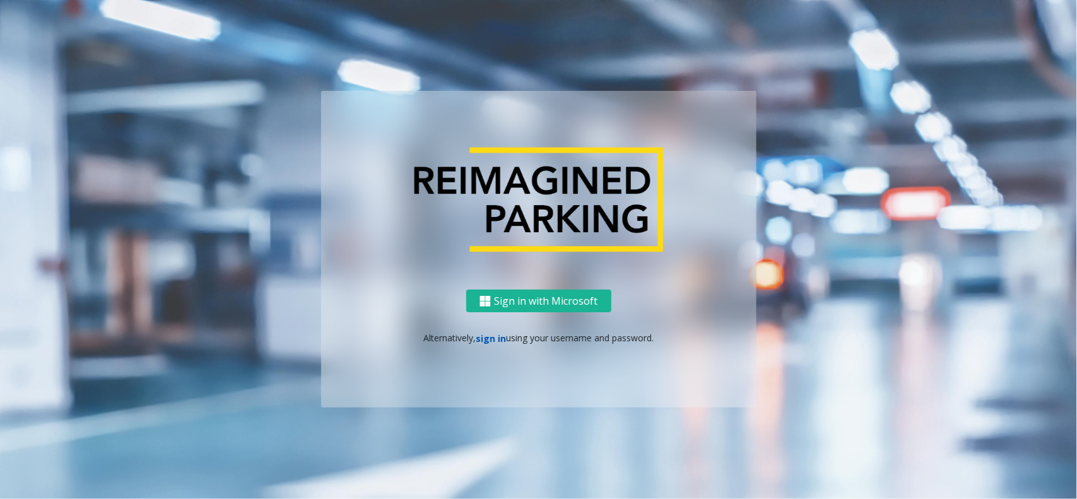
click at [494, 342] on link "sign in" at bounding box center [491, 338] width 30 height 12
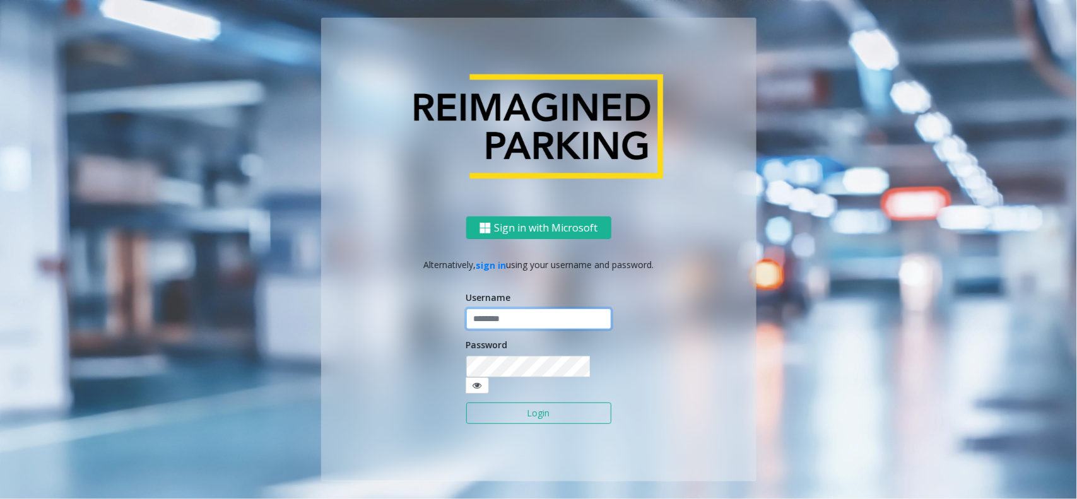
click at [522, 326] on input "text" at bounding box center [538, 318] width 145 height 21
type input "**********"
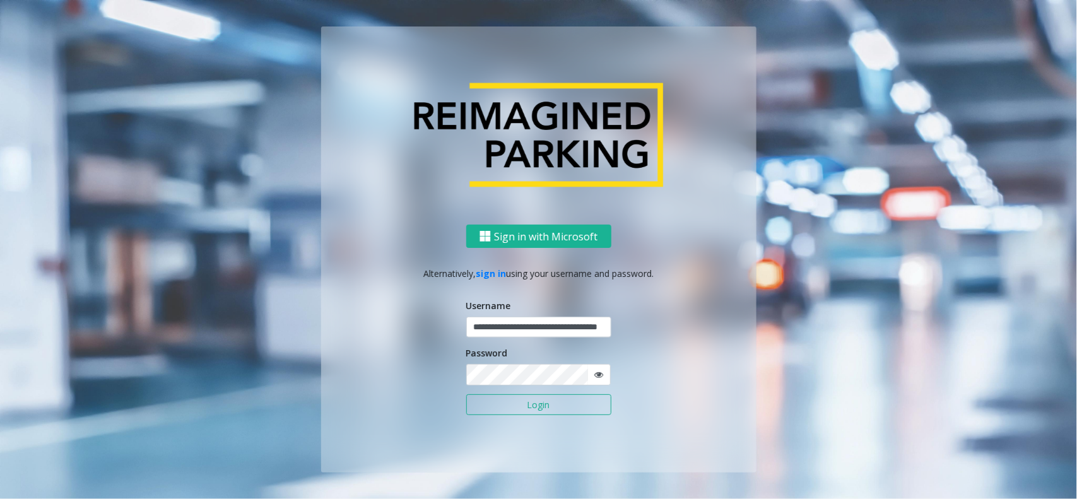
click at [561, 404] on button "Login" at bounding box center [538, 404] width 145 height 21
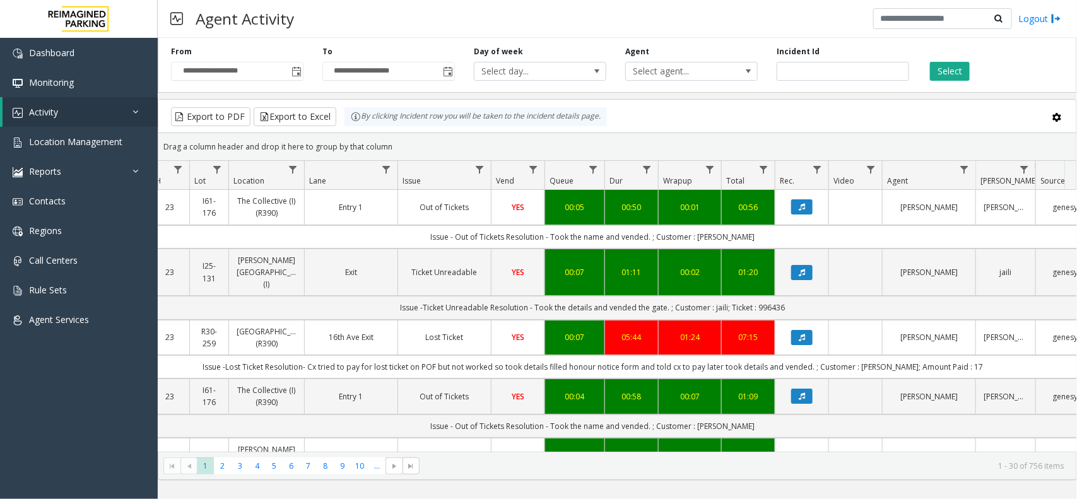
scroll to position [0, 187]
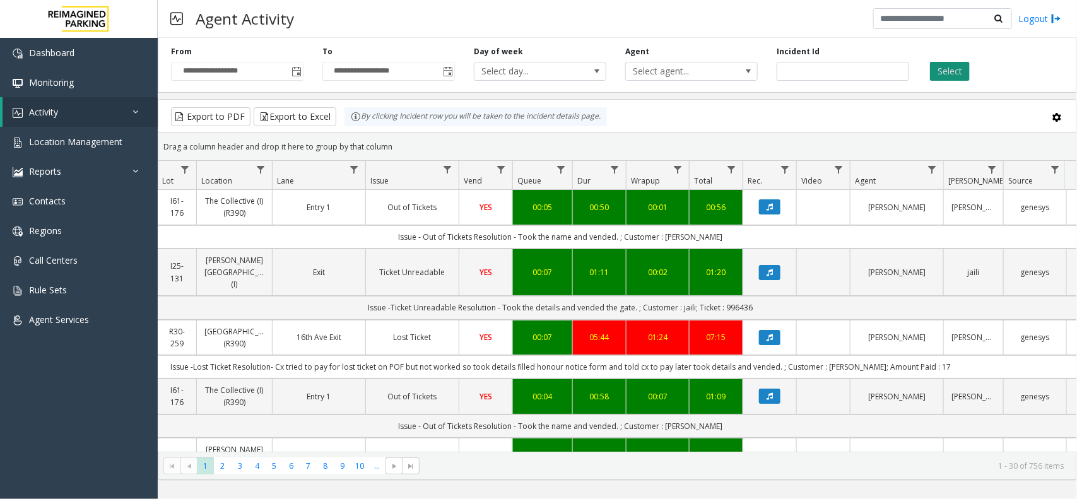
click at [953, 76] on button "Select" at bounding box center [950, 71] width 40 height 19
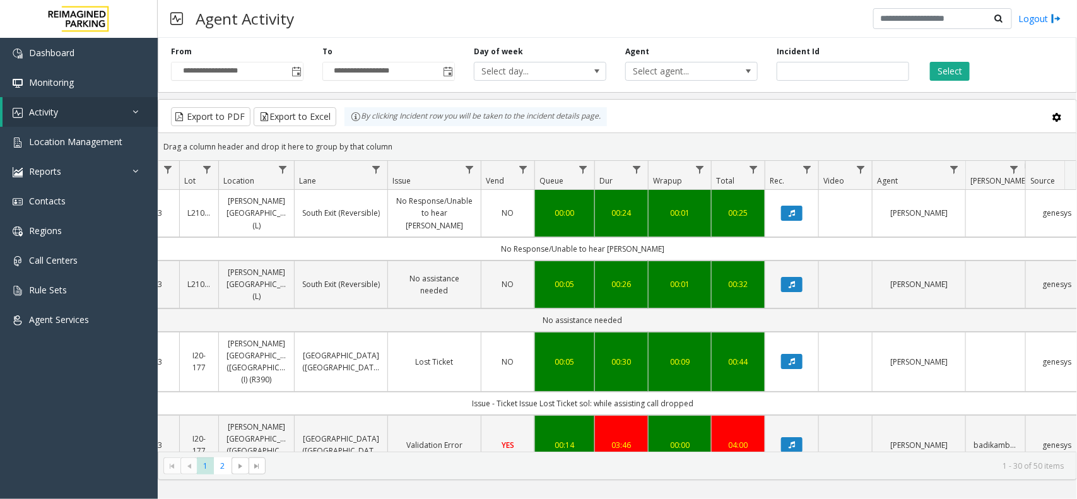
scroll to position [0, 164]
drag, startPoint x: 396, startPoint y: 145, endPoint x: 345, endPoint y: 128, distance: 53.9
click at [345, 128] on kendo-grid "Export to PDF Export to Excel By clicking Incident row you will be taken to the…" at bounding box center [617, 289] width 919 height 381
click at [404, 143] on div "Drag a column header and drop it here to group by that column" at bounding box center [617, 147] width 918 height 22
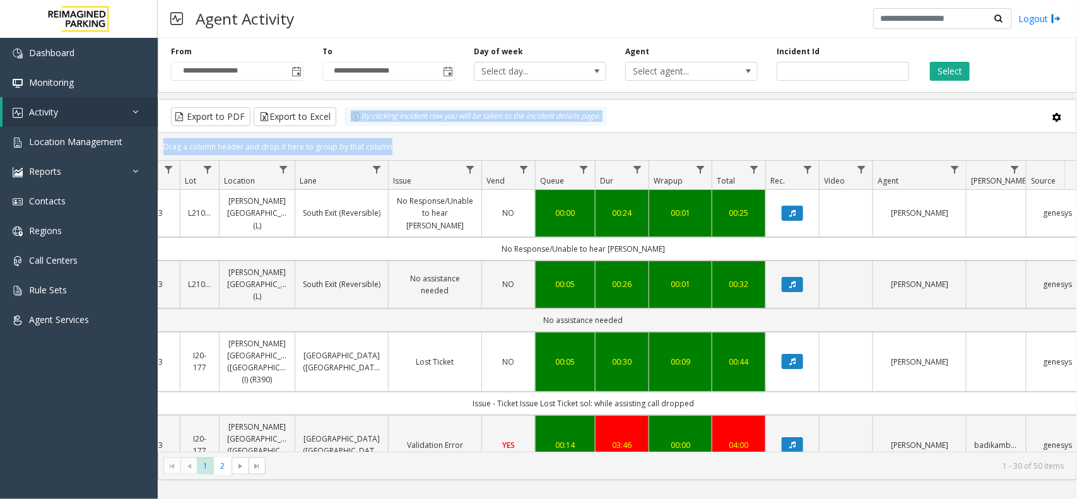
drag, startPoint x: 404, startPoint y: 143, endPoint x: 351, endPoint y: 127, distance: 55.3
click at [351, 127] on kendo-grid "Export to PDF Export to Excel By clicking Incident row you will be taken to the…" at bounding box center [617, 289] width 919 height 381
click at [402, 146] on div "Drag a column header and drop it here to group by that column" at bounding box center [617, 147] width 918 height 22
drag, startPoint x: 402, startPoint y: 146, endPoint x: 354, endPoint y: 127, distance: 50.7
click at [354, 127] on kendo-grid "Export to PDF Export to Excel By clicking Incident row you will be taken to the…" at bounding box center [617, 289] width 919 height 381
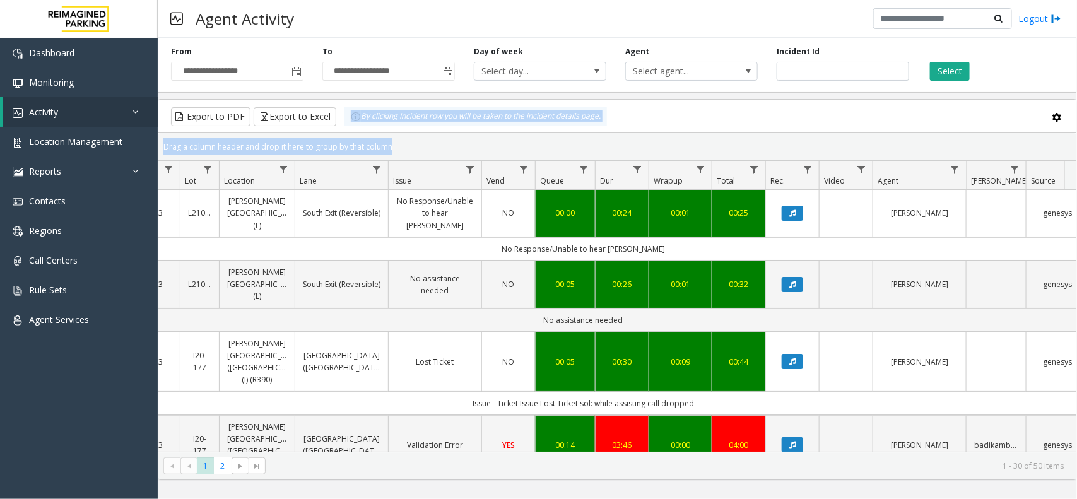
click at [408, 149] on div "Drag a column header and drop it here to group by that column" at bounding box center [617, 147] width 918 height 22
drag, startPoint x: 396, startPoint y: 142, endPoint x: 338, endPoint y: 125, distance: 60.5
click at [338, 125] on kendo-grid "Export to PDF Export to Excel By clicking Incident row you will be taken to the…" at bounding box center [617, 289] width 919 height 381
click at [388, 142] on div "Drag a column header and drop it here to group by that column" at bounding box center [617, 147] width 918 height 22
drag, startPoint x: 394, startPoint y: 144, endPoint x: 347, endPoint y: 124, distance: 51.2
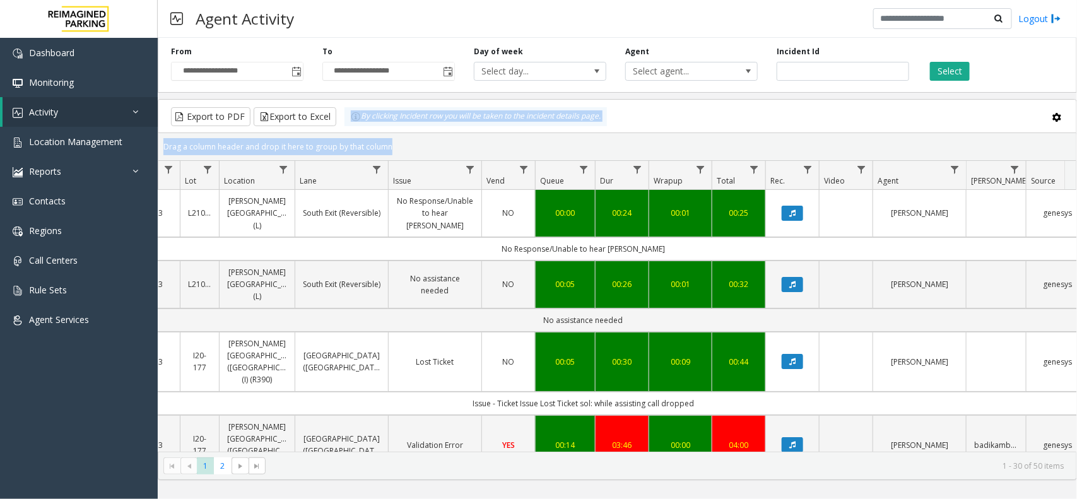
click at [347, 124] on kendo-grid "Export to PDF Export to Excel By clicking Incident row you will be taken to the…" at bounding box center [617, 289] width 919 height 381
click at [394, 142] on div "Drag a column header and drop it here to group by that column" at bounding box center [617, 147] width 918 height 22
drag, startPoint x: 392, startPoint y: 143, endPoint x: 332, endPoint y: 122, distance: 63.4
click at [332, 122] on kendo-grid "Export to PDF Export to Excel By clicking Incident row you will be taken to the…" at bounding box center [617, 289] width 919 height 381
click at [392, 145] on div "Drag a column header and drop it here to group by that column" at bounding box center [617, 147] width 918 height 22
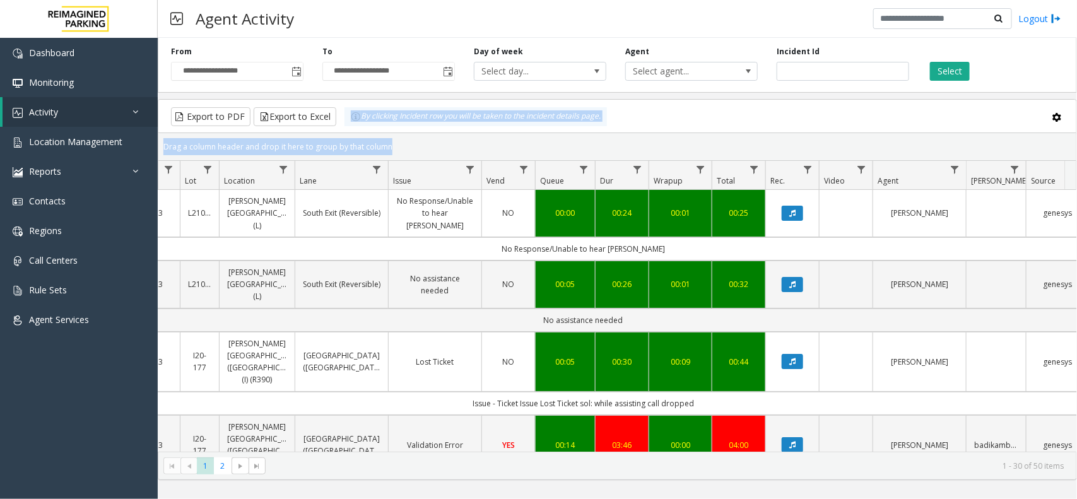
drag, startPoint x: 392, startPoint y: 145, endPoint x: 342, endPoint y: 127, distance: 53.1
click at [342, 127] on kendo-grid "Export to PDF Export to Excel By clicking Incident row you will be taken to the…" at bounding box center [617, 289] width 919 height 381
click at [393, 146] on div "Drag a column header and drop it here to group by that column" at bounding box center [617, 147] width 918 height 22
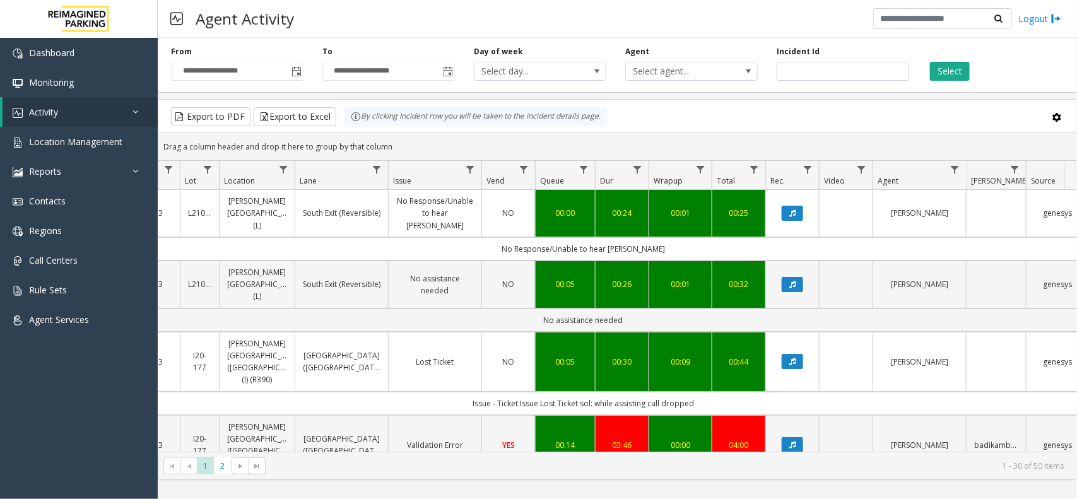
click at [351, 131] on kendo-grid-toolbar "Export to PDF Export to Excel By clicking Incident row you will be taken to the…" at bounding box center [617, 116] width 918 height 33
drag, startPoint x: 402, startPoint y: 144, endPoint x: 320, endPoint y: 119, distance: 86.4
click at [320, 119] on kendo-grid "Export to PDF Export to Excel By clicking Incident row you will be taken to the…" at bounding box center [617, 289] width 919 height 381
click at [395, 145] on div "Drag a column header and drop it here to group by that column" at bounding box center [617, 147] width 918 height 22
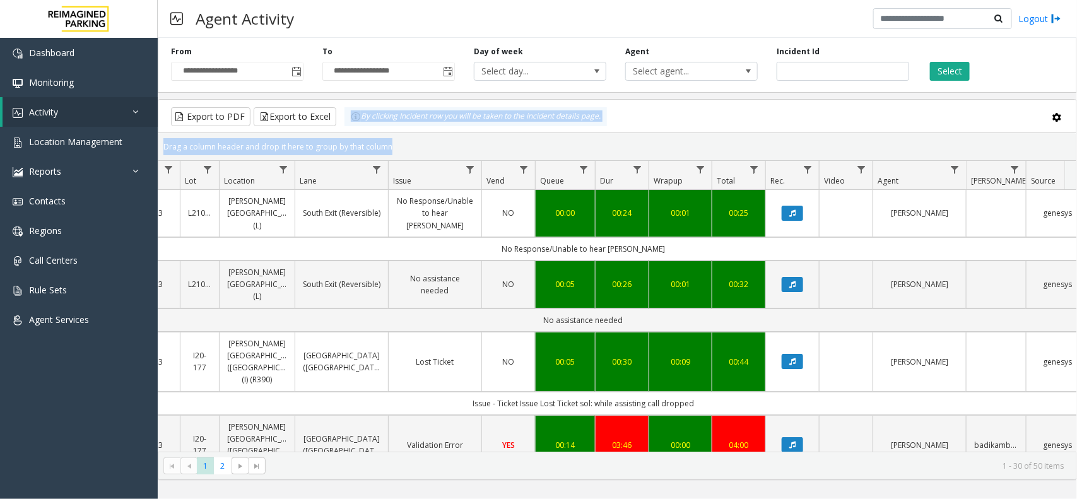
drag, startPoint x: 387, startPoint y: 143, endPoint x: 352, endPoint y: 131, distance: 36.7
click at [353, 131] on kendo-grid "Export to PDF Export to Excel By clicking Incident row you will be taken to the…" at bounding box center [617, 289] width 919 height 381
click at [351, 131] on kendo-grid-toolbar "Export to PDF Export to Excel By clicking Incident row you will be taken to the…" at bounding box center [617, 116] width 918 height 33
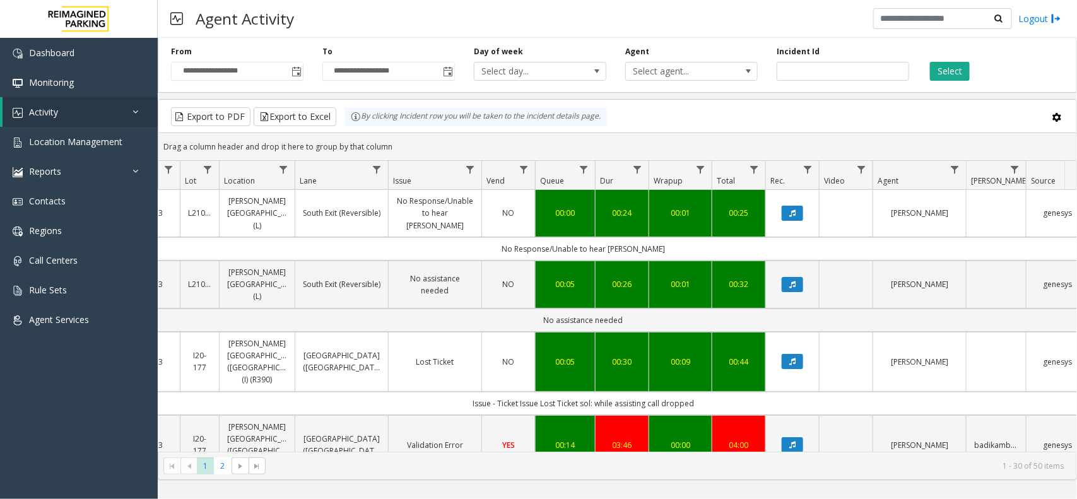
click at [394, 146] on div "Drag a column header and drop it here to group by that column" at bounding box center [617, 147] width 918 height 22
drag, startPoint x: 375, startPoint y: 133, endPoint x: 332, endPoint y: 118, distance: 46.1
click at [358, 127] on kendo-grid "Export to PDF Export to Excel By clicking Incident row you will be taken to the…" at bounding box center [617, 289] width 919 height 381
click at [395, 143] on div "Drag a column header and drop it here to group by that column" at bounding box center [617, 147] width 918 height 22
drag, startPoint x: 395, startPoint y: 145, endPoint x: 366, endPoint y: 129, distance: 33.0
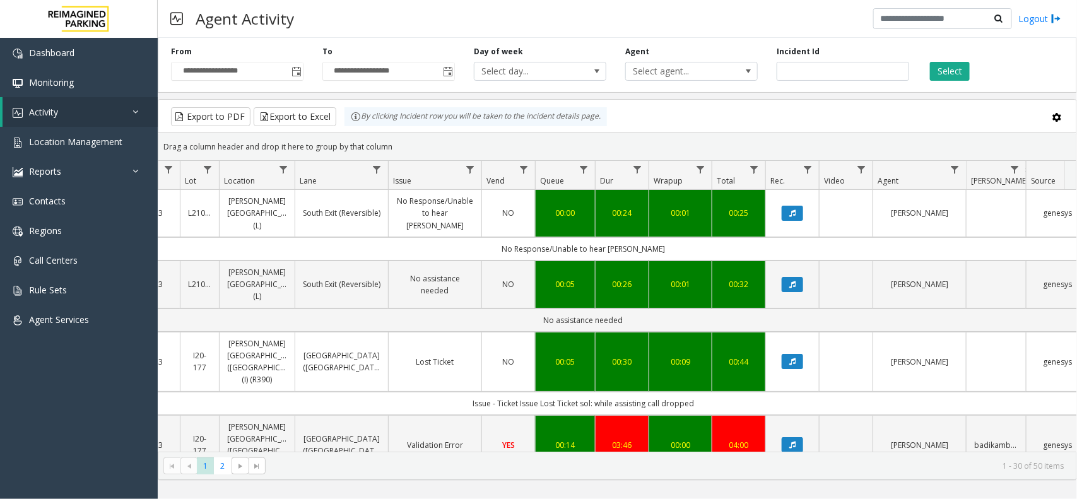
click at [366, 130] on kendo-grid "Export to PDF Export to Excel By clicking Incident row you will be taken to the…" at bounding box center [617, 289] width 919 height 381
click at [354, 127] on kendo-grid-toolbar "Export to PDF Export to Excel By clicking Incident row you will be taken to the…" at bounding box center [617, 116] width 918 height 33
click at [389, 140] on div "Drag a column header and drop it here to group by that column" at bounding box center [617, 147] width 918 height 22
click at [391, 141] on div "Drag a column header and drop it here to group by that column" at bounding box center [617, 147] width 918 height 22
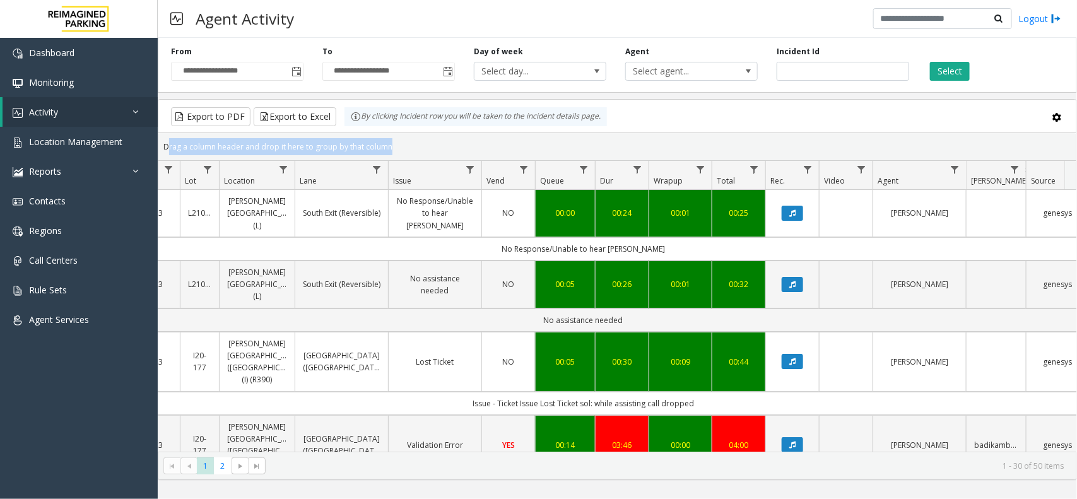
click at [391, 141] on div "Drag a column header and drop it here to group by that column" at bounding box center [617, 147] width 918 height 22
drag, startPoint x: 396, startPoint y: 141, endPoint x: 373, endPoint y: 124, distance: 28.0
click at [373, 124] on div "By clicking Incident row you will be taken to the incident details page." at bounding box center [475, 116] width 262 height 19
drag, startPoint x: 389, startPoint y: 144, endPoint x: 351, endPoint y: 127, distance: 41.2
click at [351, 127] on kendo-grid "Export to PDF Export to Excel By clicking Incident row you will be taken to the…" at bounding box center [617, 289] width 919 height 381
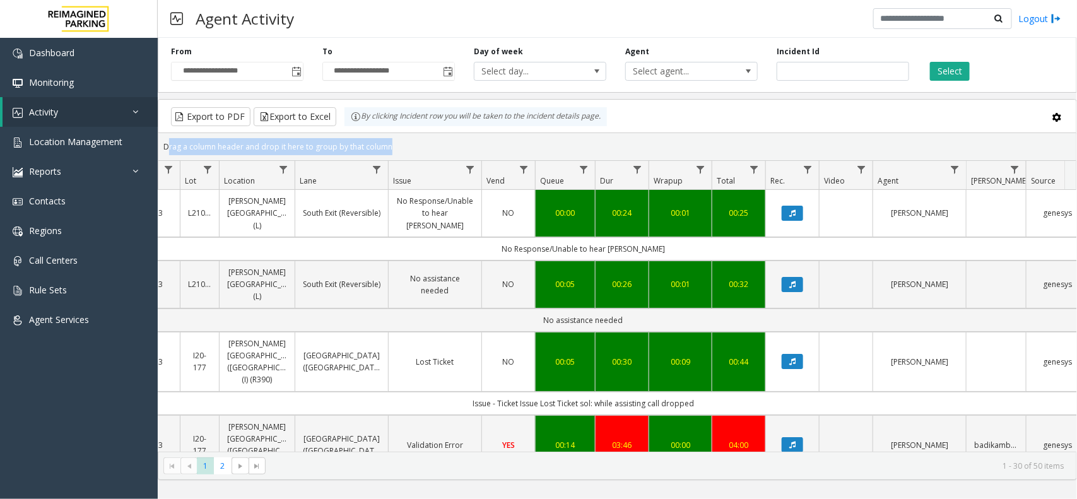
click at [408, 143] on div "Drag a column header and drop it here to group by that column" at bounding box center [617, 147] width 918 height 22
drag, startPoint x: 393, startPoint y: 146, endPoint x: 331, endPoint y: 128, distance: 64.5
click at [331, 128] on kendo-grid "Export to PDF Export to Excel By clicking Incident row you will be taken to the…" at bounding box center [617, 289] width 919 height 381
click at [394, 143] on div "Drag a column header and drop it here to group by that column" at bounding box center [617, 147] width 918 height 22
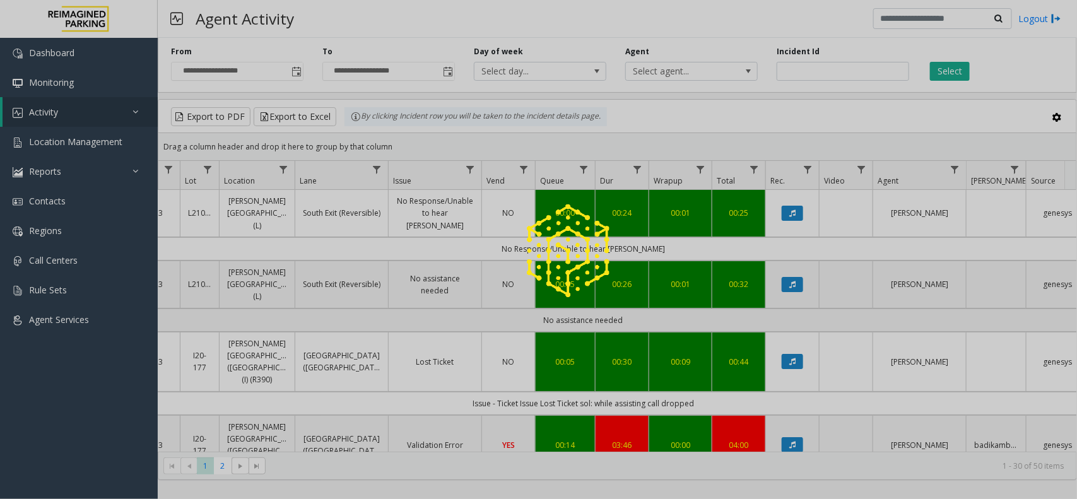
click at [344, 129] on div at bounding box center [538, 249] width 1077 height 499
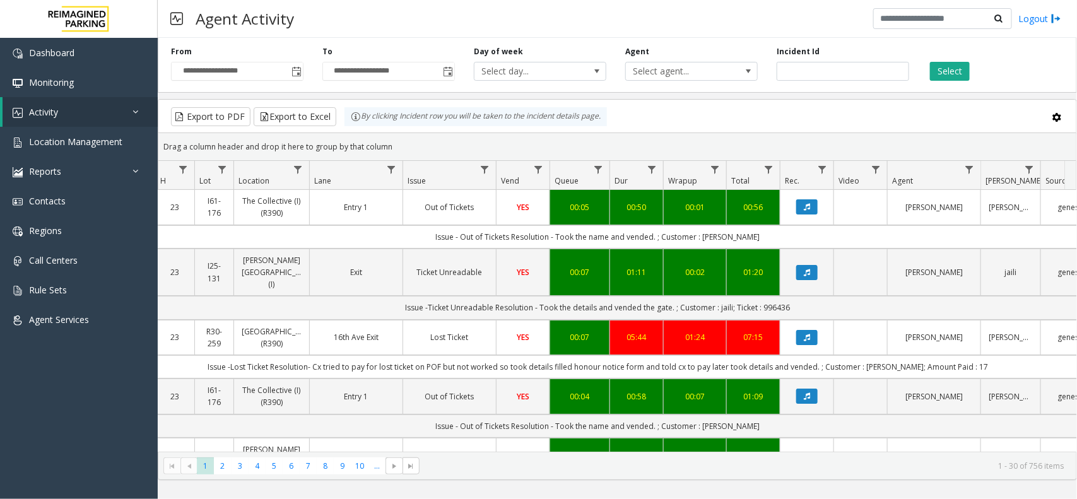
scroll to position [0, 150]
click at [129, 134] on link "Location Management" at bounding box center [79, 142] width 158 height 30
click at [114, 143] on span "Location Management" at bounding box center [75, 142] width 93 height 12
